Goal: Information Seeking & Learning: Learn about a topic

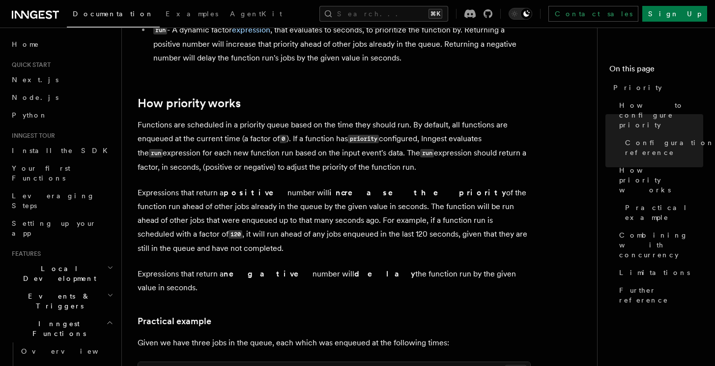
scroll to position [161, 0]
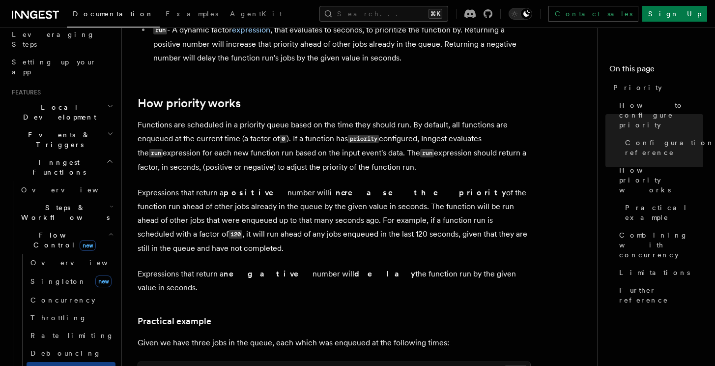
click at [252, 154] on p "Functions are scheduled in a priority queue based on the time they should run. …" at bounding box center [334, 146] width 393 height 56
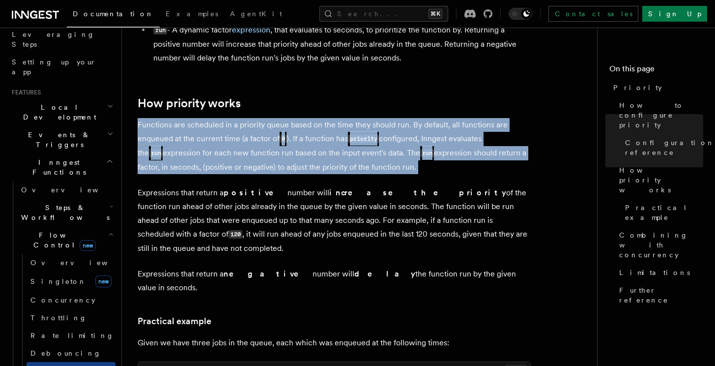
click at [330, 159] on p "Functions are scheduled in a priority queue based on the time they should run. …" at bounding box center [334, 146] width 393 height 56
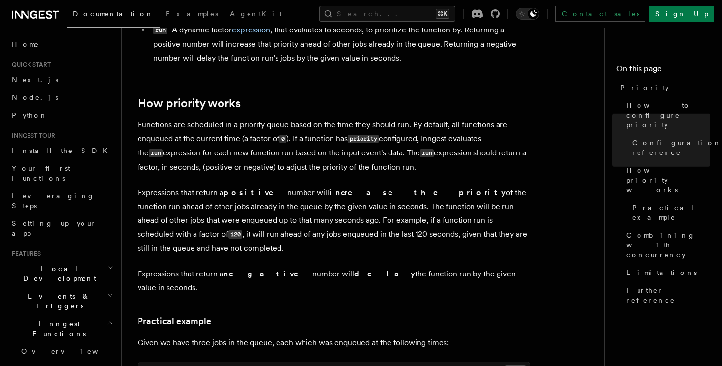
scroll to position [10, 0]
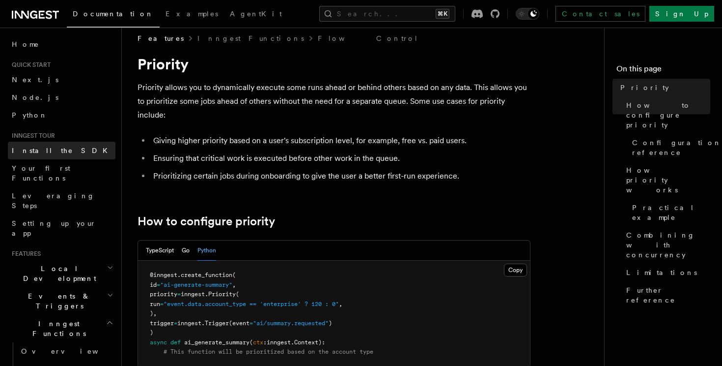
click at [53, 152] on span "Install the SDK" at bounding box center [63, 150] width 102 height 8
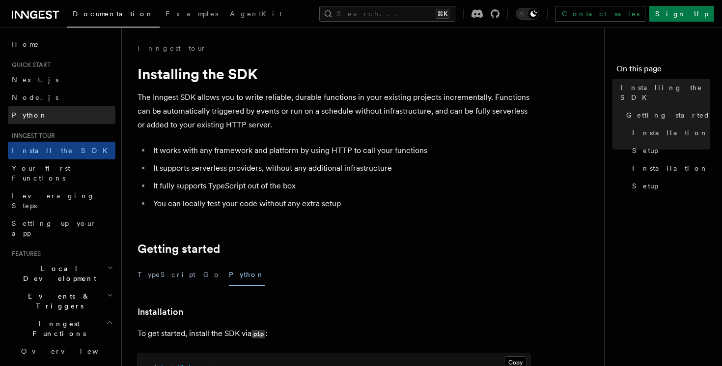
click at [47, 110] on link "Python" at bounding box center [62, 115] width 108 height 18
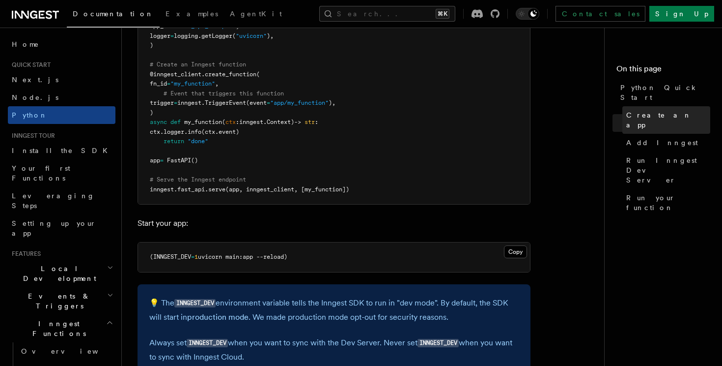
scroll to position [948, 0]
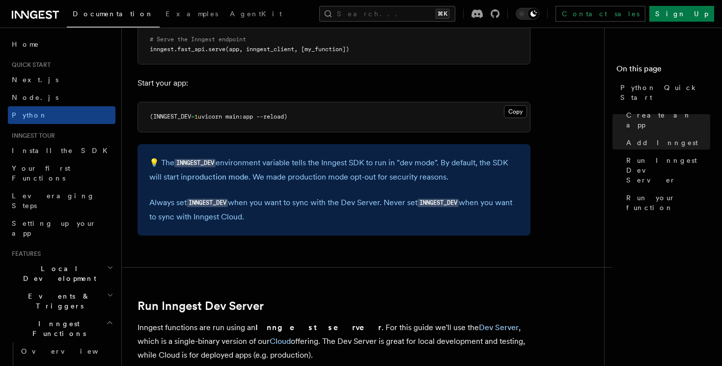
drag, startPoint x: 260, startPoint y: 206, endPoint x: 358, endPoint y: 214, distance: 98.1
click at [358, 214] on p "Always set INNGEST_DEV when you want to sync with the Dev Server. Never set INN…" at bounding box center [333, 210] width 369 height 28
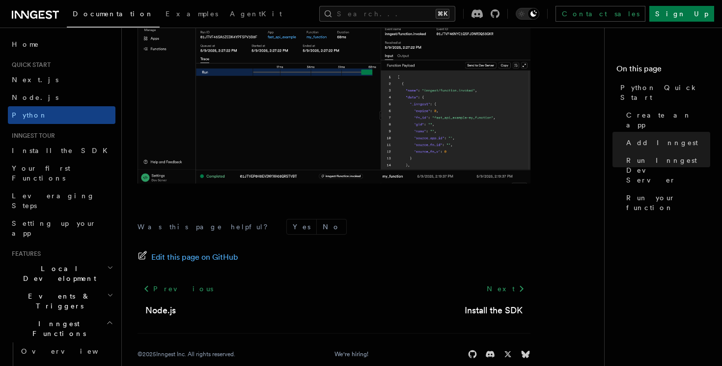
scroll to position [2119, 0]
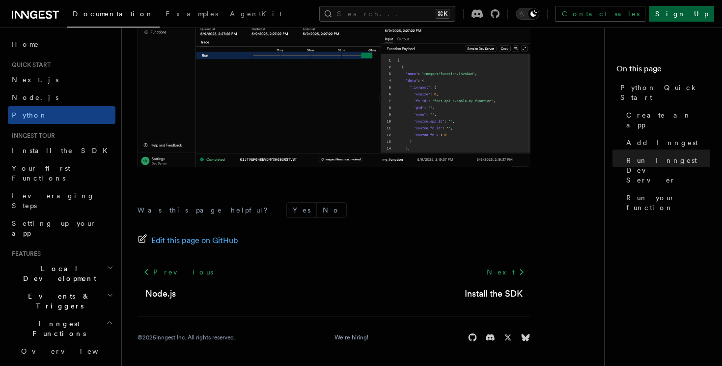
click at [699, 16] on link "Sign Up" at bounding box center [682, 14] width 65 height 16
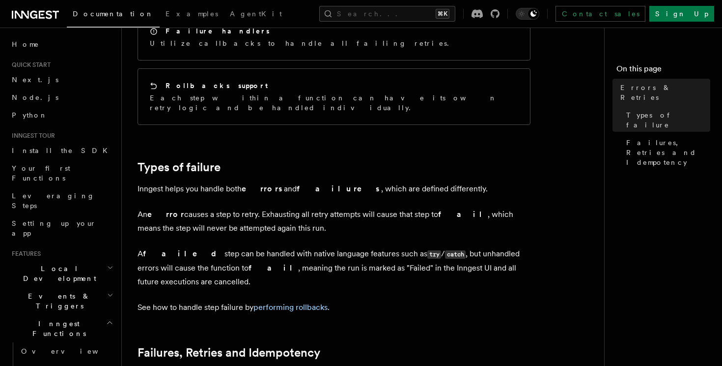
scroll to position [230, 0]
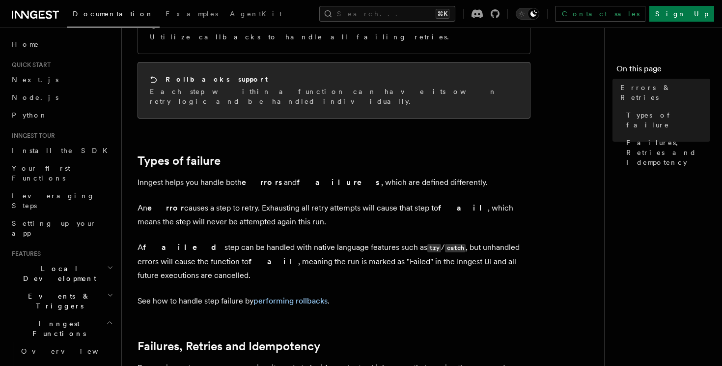
click at [276, 88] on div "Rollbacks support Each step within a function can have its own retry logic and …" at bounding box center [334, 90] width 392 height 56
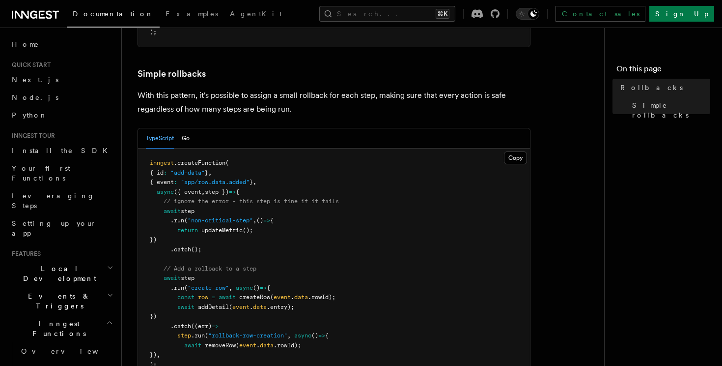
scroll to position [487, 0]
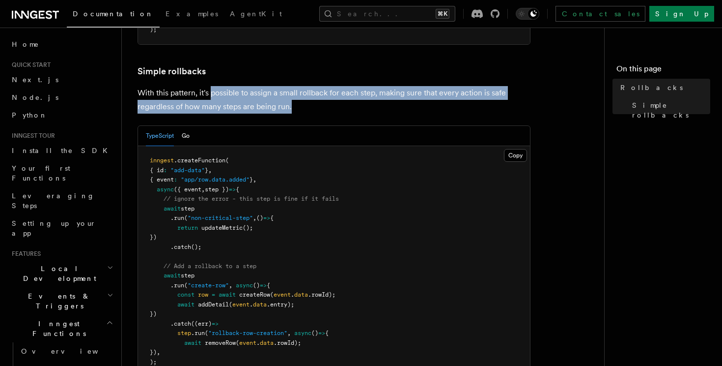
drag, startPoint x: 213, startPoint y: 94, endPoint x: 331, endPoint y: 107, distance: 118.2
click at [331, 106] on p "With this pattern, it's possible to assign a small rollback for each step, maki…" at bounding box center [334, 100] width 393 height 28
click at [331, 107] on p "With this pattern, it's possible to assign a small rollback for each step, maki…" at bounding box center [334, 100] width 393 height 28
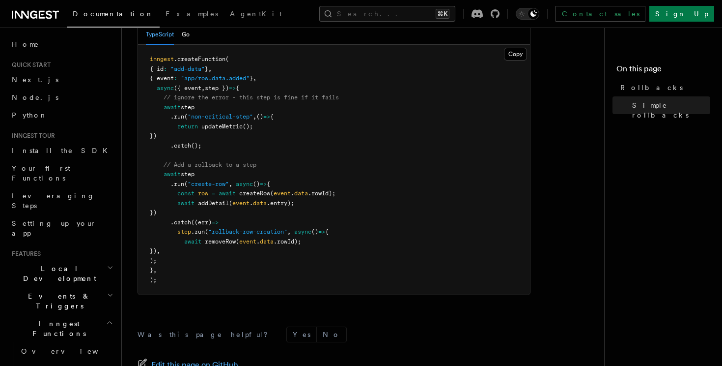
scroll to position [589, 0]
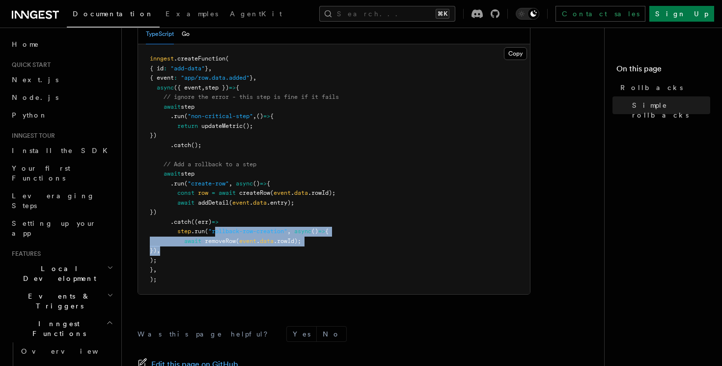
drag, startPoint x: 218, startPoint y: 232, endPoint x: 300, endPoint y: 252, distance: 84.3
click at [298, 252] on pre "inngest .createFunction ( { id : "add-data" } , { event : "app/row.data.added" …" at bounding box center [334, 169] width 392 height 250
click at [300, 252] on pre "inngest .createFunction ( { id : "add-data" } , { event : "app/row.data.added" …" at bounding box center [334, 169] width 392 height 250
drag, startPoint x: 330, startPoint y: 252, endPoint x: 218, endPoint y: 234, distance: 112.9
click at [219, 234] on pre "inngest .createFunction ( { id : "add-data" } , { event : "app/row.data.added" …" at bounding box center [334, 169] width 392 height 250
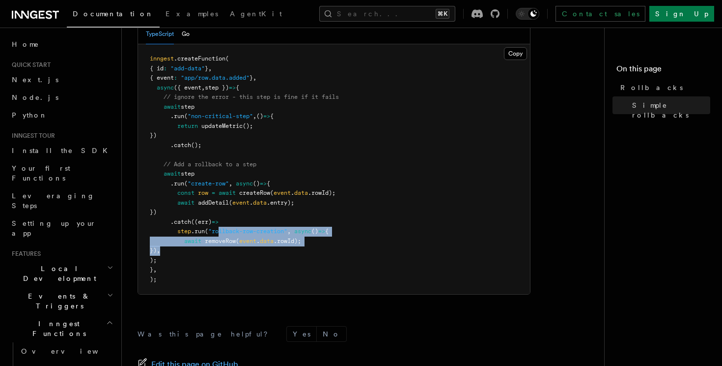
click at [218, 234] on span ""rollback-row-creation"" at bounding box center [247, 230] width 79 height 7
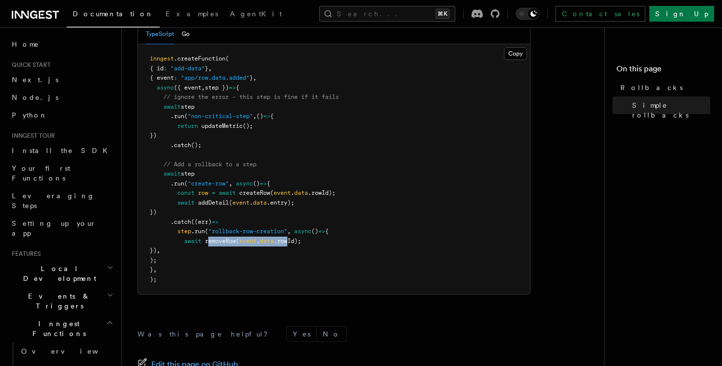
drag, startPoint x: 211, startPoint y: 242, endPoint x: 293, endPoint y: 239, distance: 82.6
click at [293, 240] on span "await removeRow ( event . data .rowId);" at bounding box center [225, 240] width 151 height 7
click at [247, 232] on span ""rollback-row-creation"" at bounding box center [247, 230] width 79 height 7
drag, startPoint x: 218, startPoint y: 231, endPoint x: 300, endPoint y: 242, distance: 82.7
click at [300, 242] on code "inngest .createFunction ( { id : "add-data" } , { event : "app/row.data.added" …" at bounding box center [244, 168] width 189 height 227
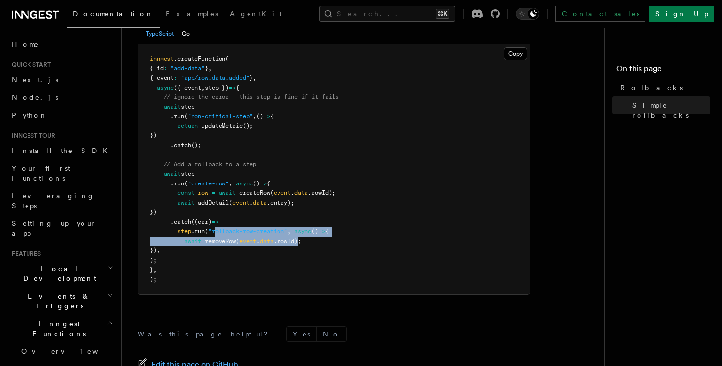
click at [300, 242] on span ".rowId);" at bounding box center [288, 240] width 28 height 7
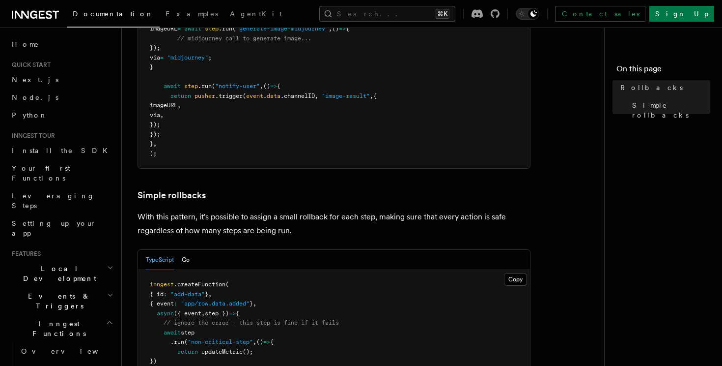
scroll to position [360, 0]
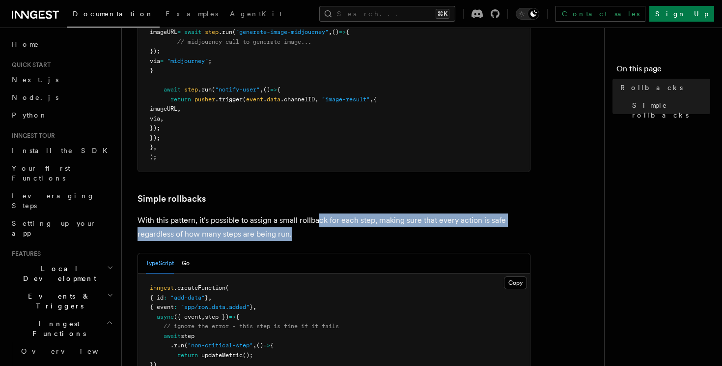
drag, startPoint x: 307, startPoint y: 240, endPoint x: 320, endPoint y: 224, distance: 21.3
click at [320, 226] on p "With this pattern, it's possible to assign a small rollback for each step, maki…" at bounding box center [334, 227] width 393 height 28
click at [320, 224] on p "With this pattern, it's possible to assign a small rollback for each step, maki…" at bounding box center [334, 227] width 393 height 28
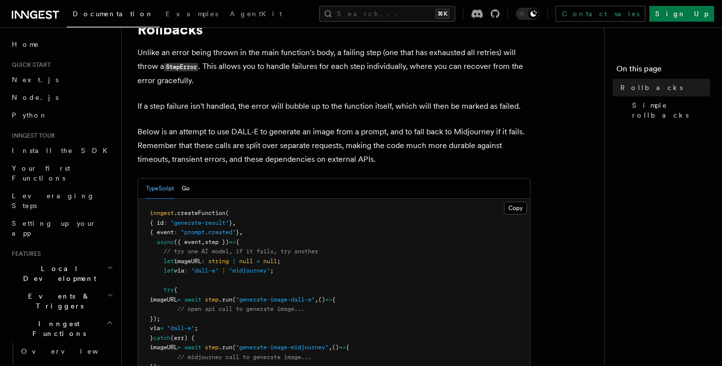
scroll to position [43, 0]
